Goal: Task Accomplishment & Management: Use online tool/utility

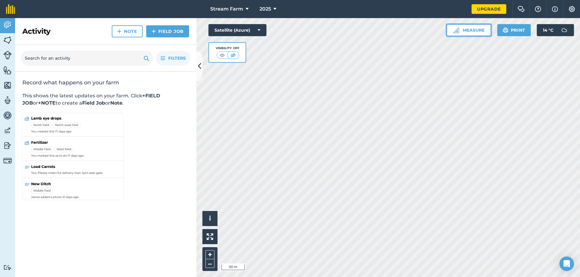
click at [462, 34] on button "Measure" at bounding box center [468, 30] width 45 height 12
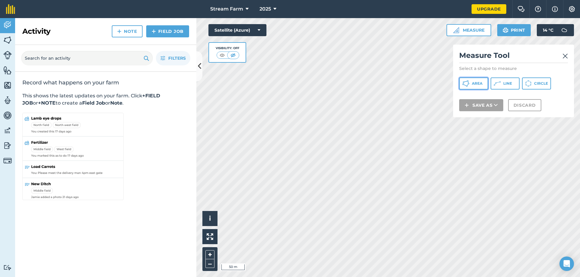
click at [481, 83] on span "Area" at bounding box center [477, 83] width 11 height 5
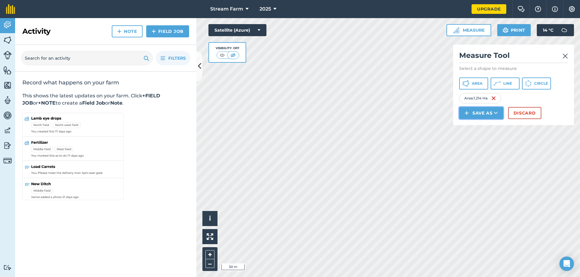
click at [499, 110] on button "Save as" at bounding box center [481, 113] width 44 height 12
click at [489, 143] on link "Feature" at bounding box center [481, 140] width 42 height 13
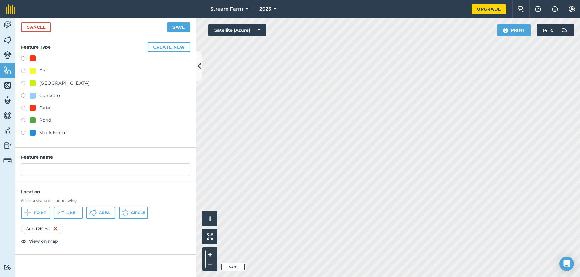
click at [46, 72] on div "Cell" at bounding box center [43, 70] width 8 height 7
radio input "true"
drag, startPoint x: 54, startPoint y: 172, endPoint x: 14, endPoint y: 172, distance: 39.9
click at [14, 172] on div "Activity Fields Livestock Features Maps Team Vehicles Data Reporting Billing Tu…" at bounding box center [290, 147] width 580 height 259
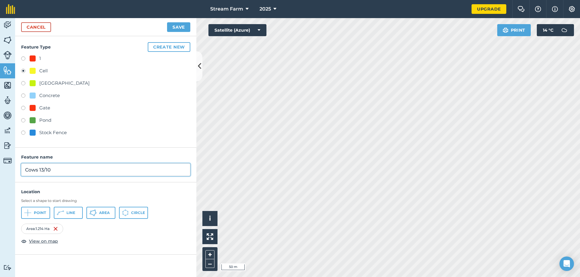
type input "Cows 13/10"
click at [185, 22] on button "Save" at bounding box center [178, 27] width 23 height 10
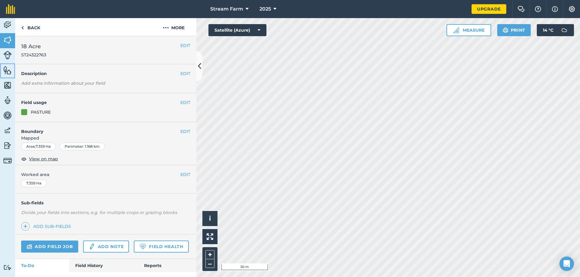
click at [5, 70] on img at bounding box center [7, 70] width 8 height 9
click at [14, 74] on link "Features" at bounding box center [7, 70] width 15 height 15
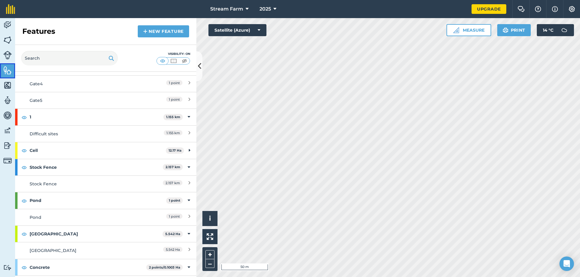
scroll to position [91, 0]
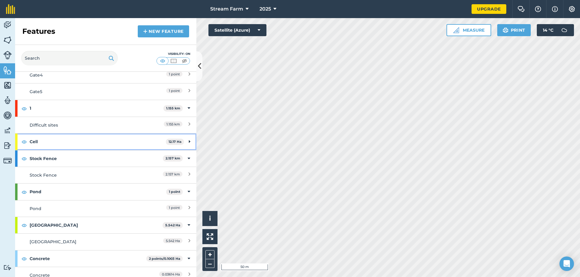
click at [187, 139] on div "Cell 12.17 Ha" at bounding box center [105, 142] width 181 height 16
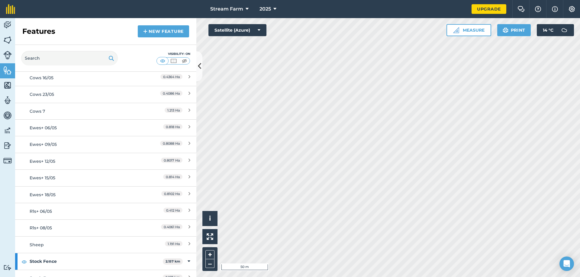
scroll to position [242, 0]
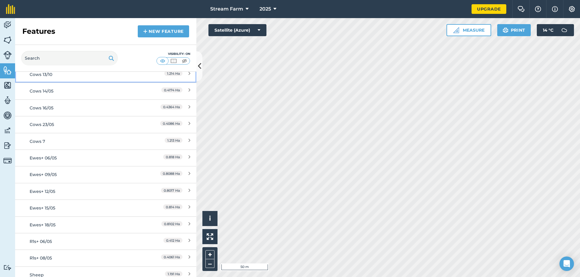
click at [60, 76] on div "Cows 13/10" at bounding box center [83, 74] width 107 height 7
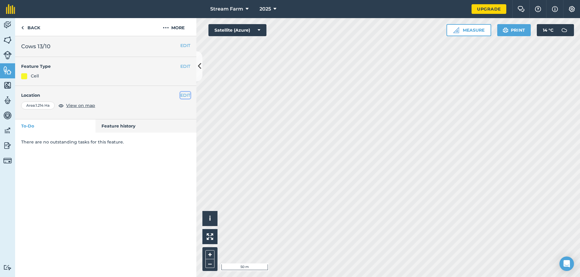
click at [185, 92] on button "EDIT" at bounding box center [185, 95] width 10 height 7
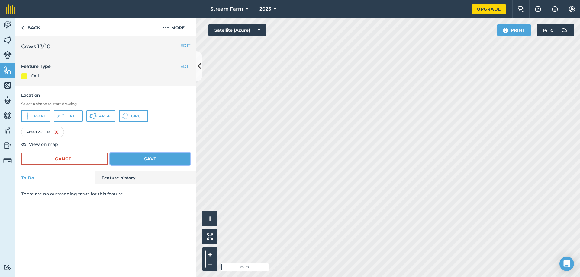
click at [173, 162] on button "Save" at bounding box center [150, 159] width 80 height 12
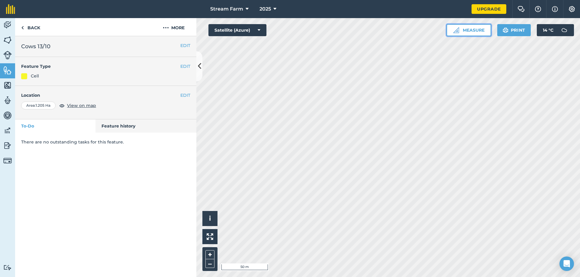
click at [467, 31] on button "Measure" at bounding box center [468, 30] width 45 height 12
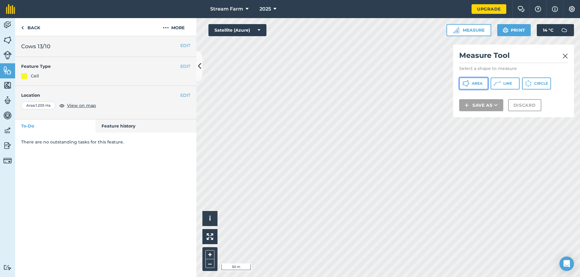
click at [480, 85] on span "Area" at bounding box center [477, 83] width 11 height 5
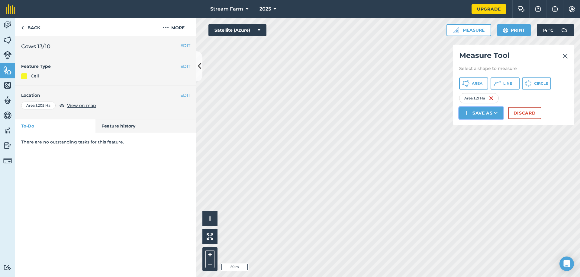
drag, startPoint x: 494, startPoint y: 114, endPoint x: 494, endPoint y: 118, distance: 4.5
click at [494, 114] on icon at bounding box center [496, 113] width 4 height 6
click at [479, 143] on link "Feature" at bounding box center [481, 140] width 42 height 13
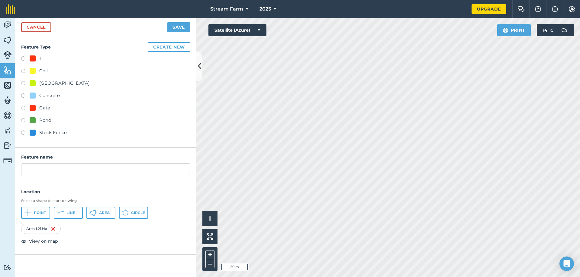
click at [38, 69] on div "Cell" at bounding box center [39, 70] width 18 height 7
radio input "true"
drag, startPoint x: 46, startPoint y: 169, endPoint x: 29, endPoint y: 175, distance: 18.4
click at [29, 175] on input "Cell" at bounding box center [105, 170] width 169 height 13
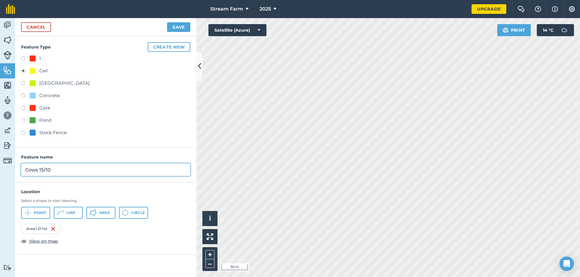
type input "Cows 15/10"
click at [181, 29] on button "Save" at bounding box center [178, 27] width 23 height 10
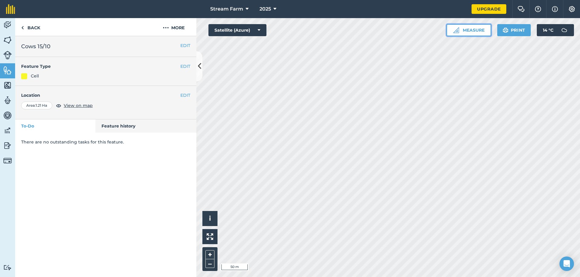
click at [478, 35] on button "Measure" at bounding box center [468, 30] width 45 height 12
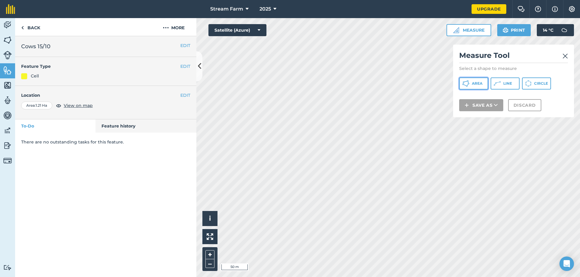
click at [481, 82] on span "Area" at bounding box center [477, 83] width 11 height 5
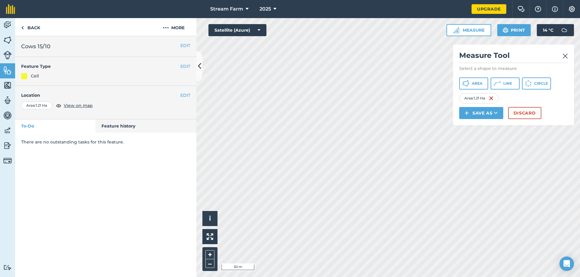
drag, startPoint x: 506, startPoint y: 112, endPoint x: 494, endPoint y: 113, distance: 12.1
click at [505, 112] on div "Save as" at bounding box center [483, 113] width 49 height 12
click at [492, 114] on button "Save as" at bounding box center [481, 113] width 44 height 12
click at [489, 143] on link "Feature" at bounding box center [481, 140] width 42 height 13
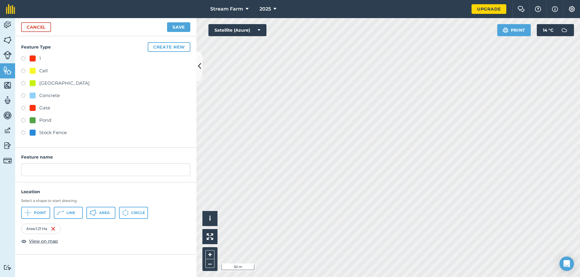
click at [32, 69] on div at bounding box center [33, 71] width 6 height 6
radio input "true"
drag, startPoint x: 29, startPoint y: 169, endPoint x: 60, endPoint y: 164, distance: 32.2
click at [58, 164] on input "Cell" at bounding box center [105, 170] width 169 height 13
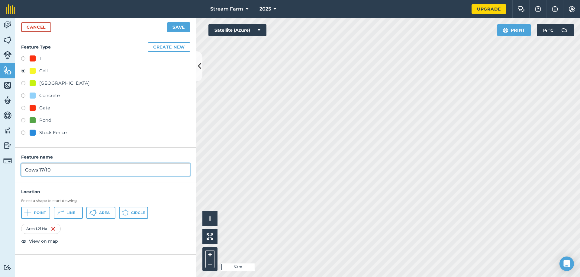
type input "Cows 17/10"
click at [167, 22] on button "Save" at bounding box center [178, 27] width 23 height 10
